Goal: Navigation & Orientation: Find specific page/section

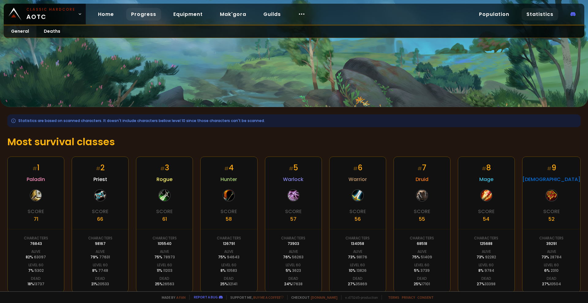
click at [150, 16] on link "Progress" at bounding box center [143, 14] width 35 height 13
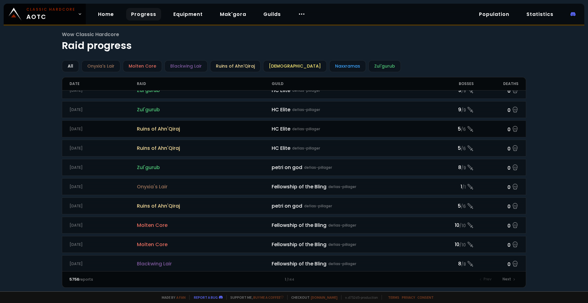
scroll to position [184, 0]
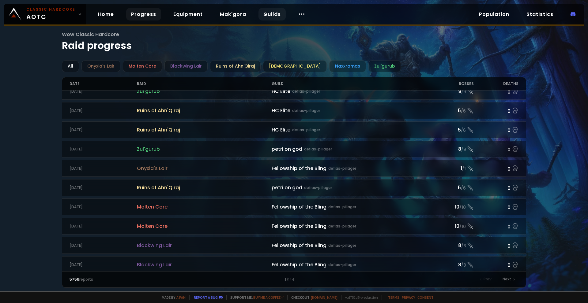
click at [277, 17] on link "Guilds" at bounding box center [271, 14] width 27 height 13
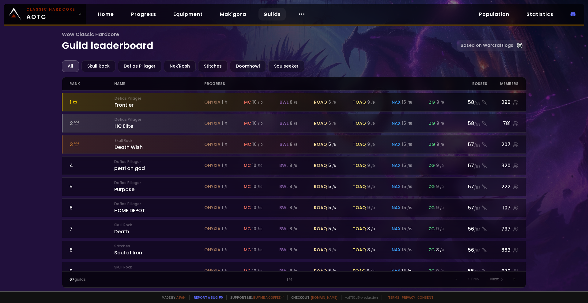
click at [160, 105] on div "Defias Pillager Frontier" at bounding box center [160, 102] width 90 height 13
click at [401, 107] on div at bounding box center [294, 102] width 464 height 18
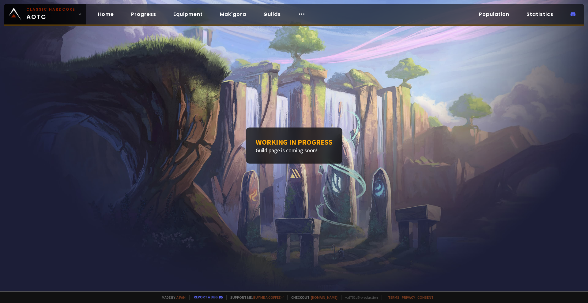
click at [287, 121] on div "Working in progress Guild page is coming soon!" at bounding box center [294, 146] width 588 height 292
click at [280, 147] on div "Working in progress Guild page is coming soon!" at bounding box center [294, 146] width 96 height 36
